Goal: Information Seeking & Learning: Learn about a topic

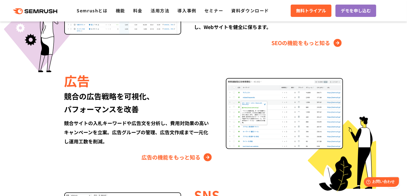
scroll to position [590, 0]
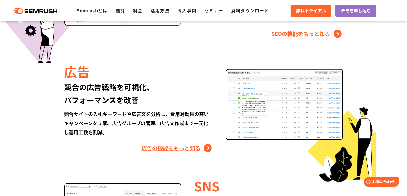
click at [206, 148] on link "広告の機能をもっと知る" at bounding box center [178, 148] width 72 height 9
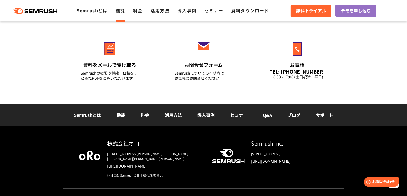
scroll to position [1859, 0]
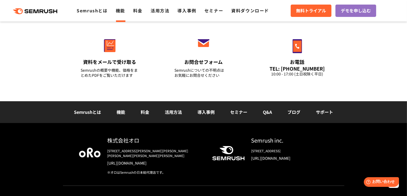
click at [207, 109] on link "導入事例" at bounding box center [206, 112] width 17 height 6
click at [146, 109] on link "料金" at bounding box center [145, 112] width 9 height 6
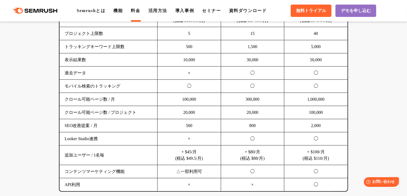
scroll to position [375, 0]
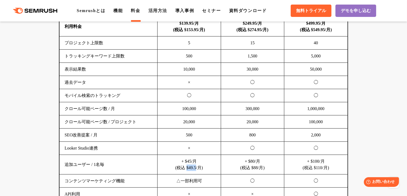
drag, startPoint x: 186, startPoint y: 166, endPoint x: 197, endPoint y: 167, distance: 10.5
click at [197, 167] on td "+ $45/月 (税込 $49.5/月)" at bounding box center [190, 165] width 64 height 20
copy td "$49.5"
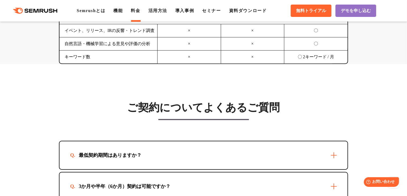
scroll to position [1475, 0]
